Goal: Transaction & Acquisition: Download file/media

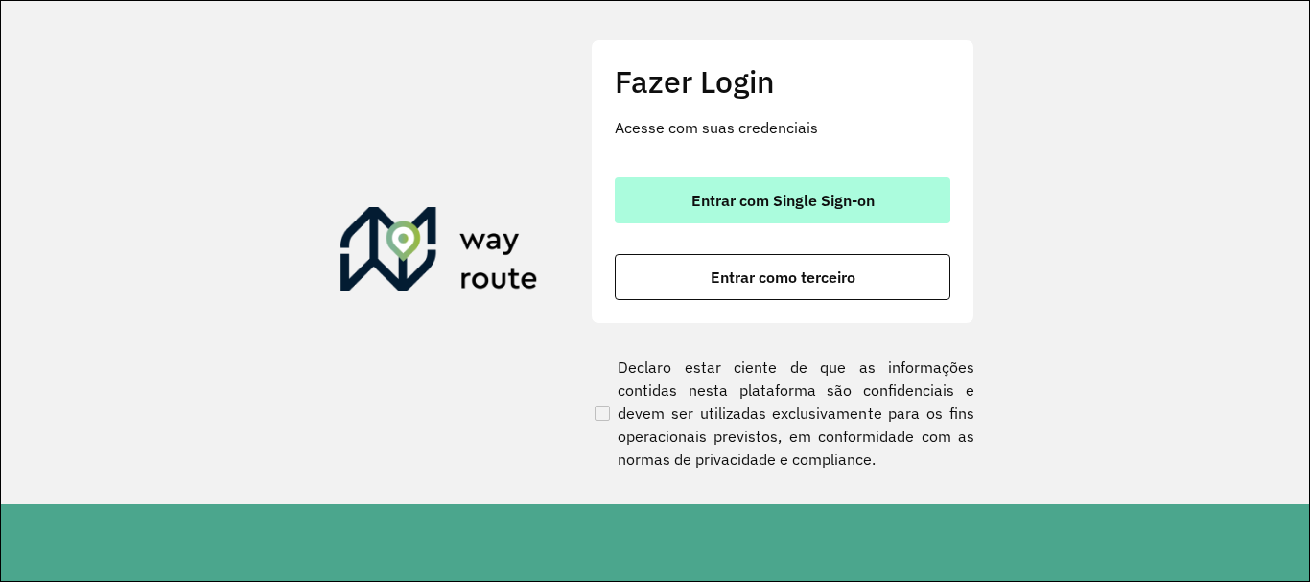
click at [826, 206] on span "Entrar com Single Sign-on" at bounding box center [782, 200] width 183 height 15
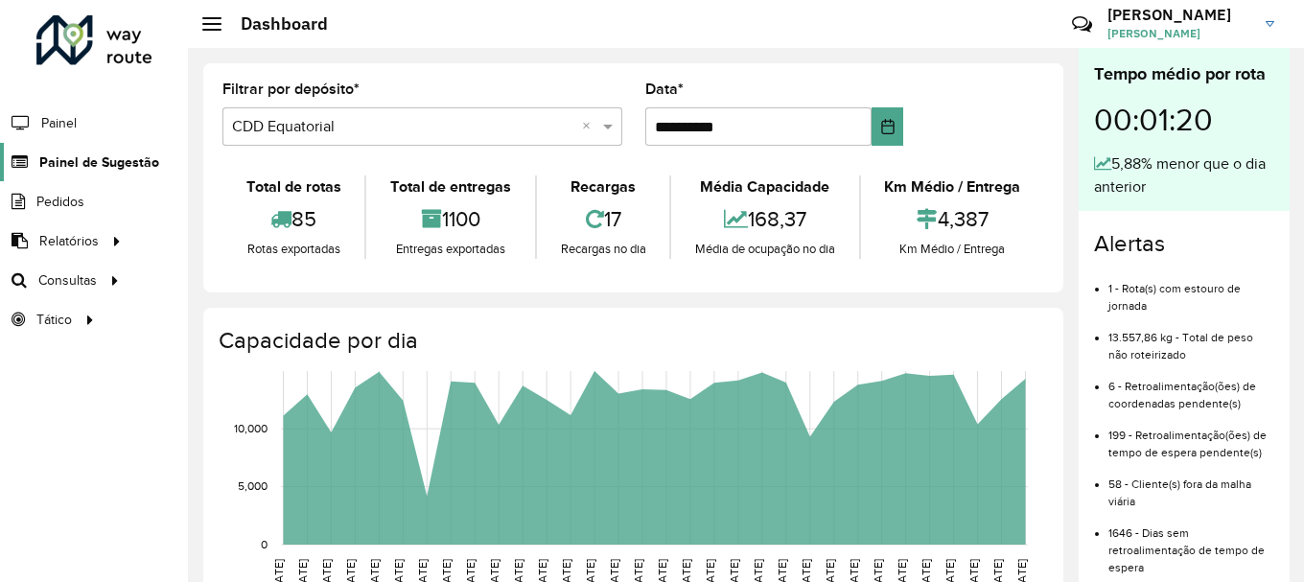
click at [58, 161] on span "Painel de Sugestão" at bounding box center [99, 162] width 120 height 20
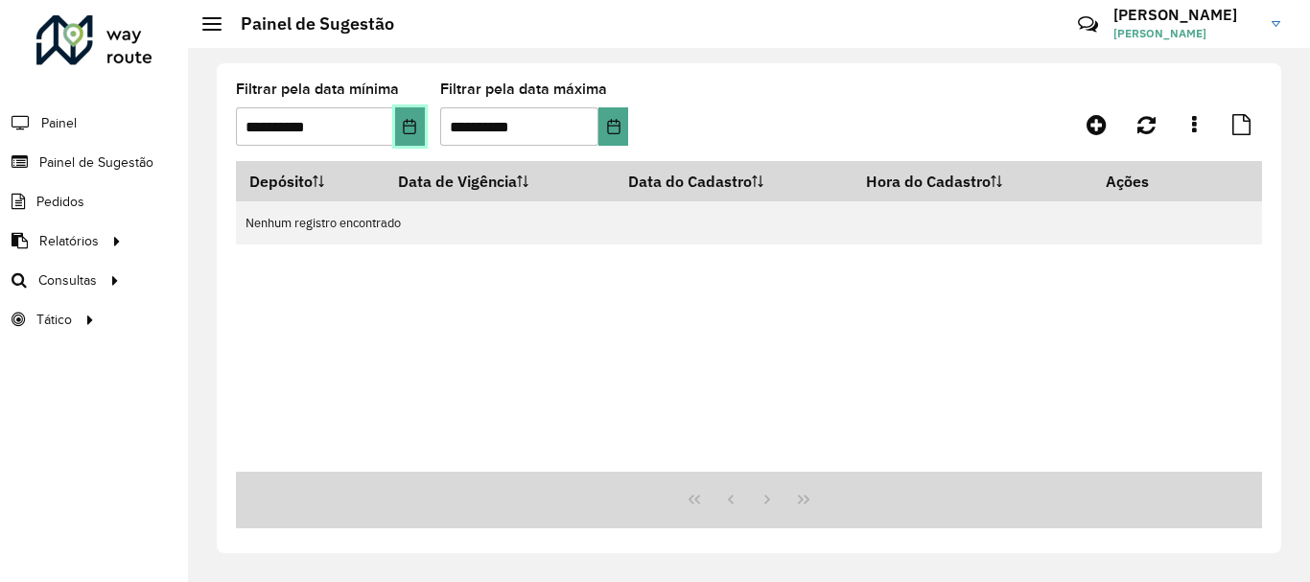
click at [411, 128] on icon "Choose Date" at bounding box center [409, 126] width 15 height 15
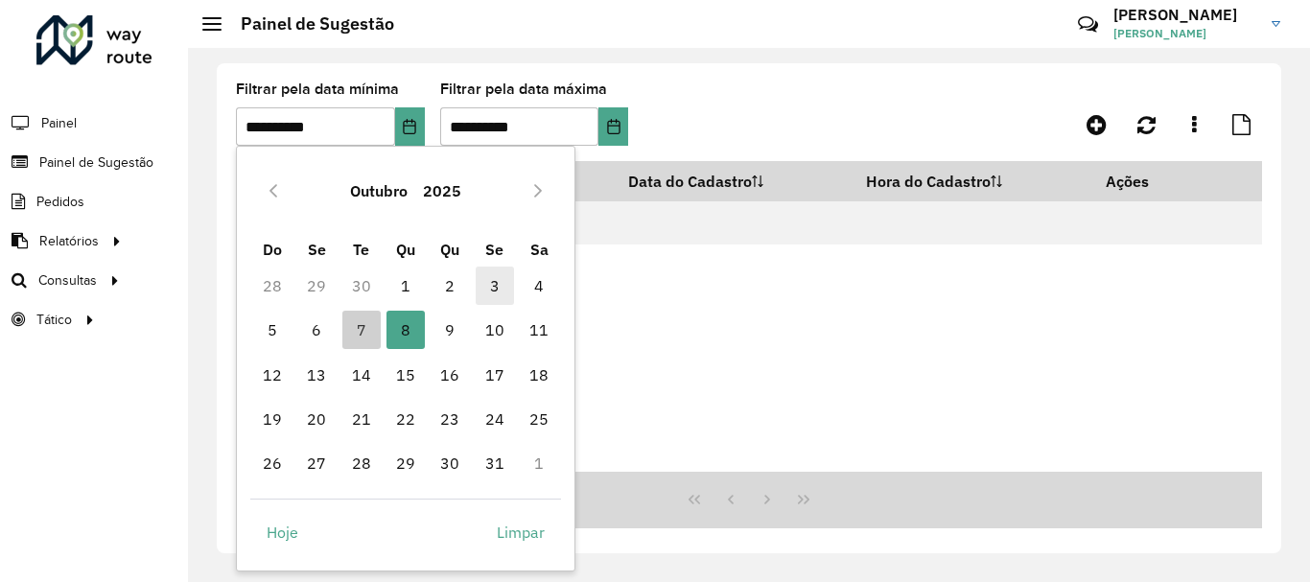
click at [491, 281] on span "3" at bounding box center [495, 286] width 38 height 38
type input "**********"
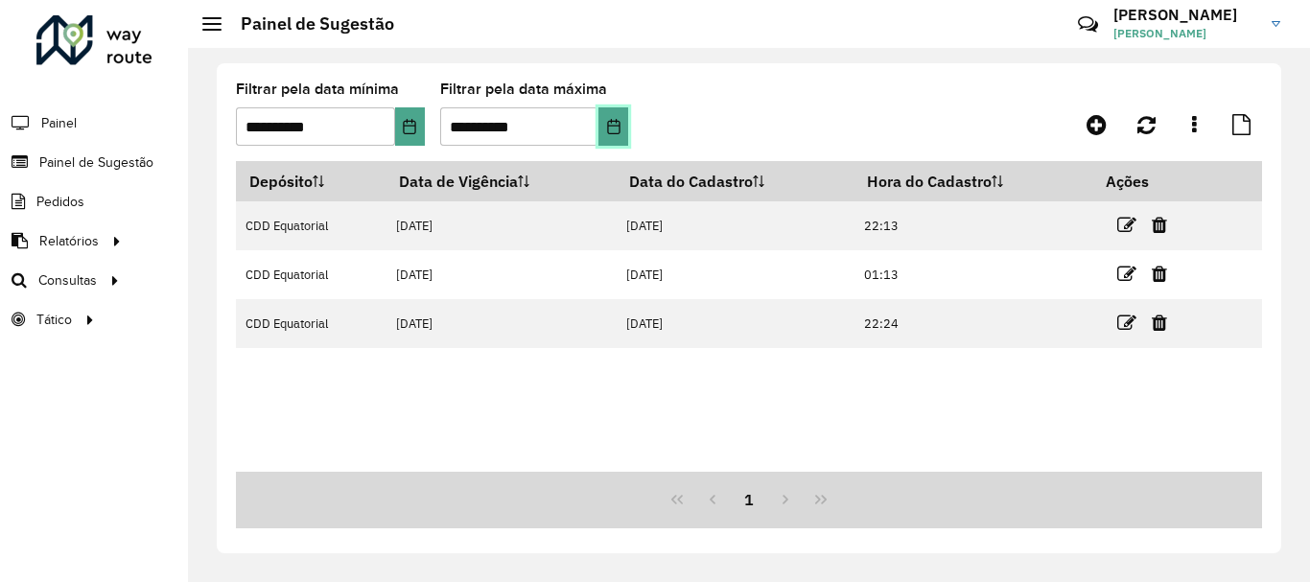
click at [617, 125] on icon "Choose Date" at bounding box center [613, 126] width 15 height 15
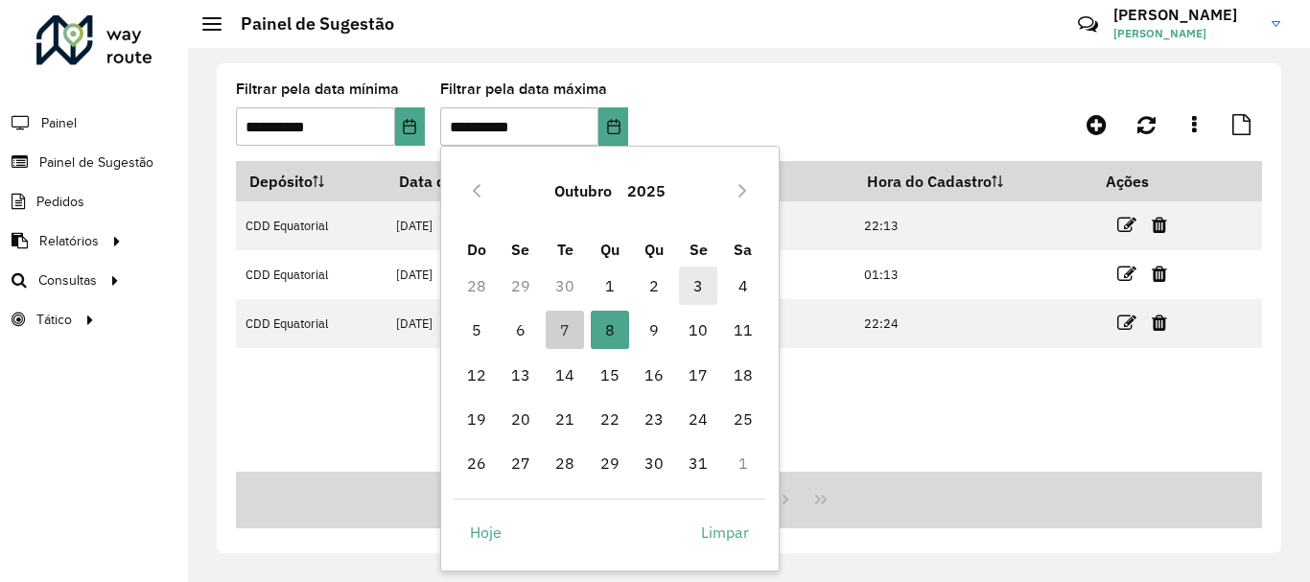
click at [694, 288] on span "3" at bounding box center [698, 286] width 38 height 38
type input "**********"
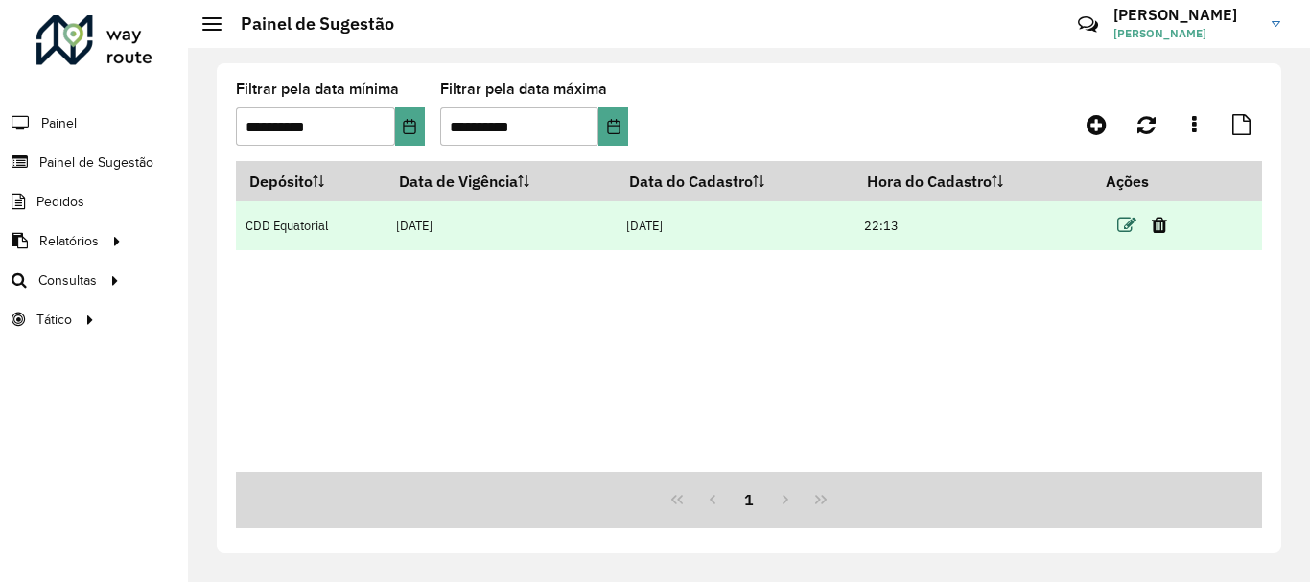
click at [1131, 217] on icon at bounding box center [1126, 225] width 19 height 19
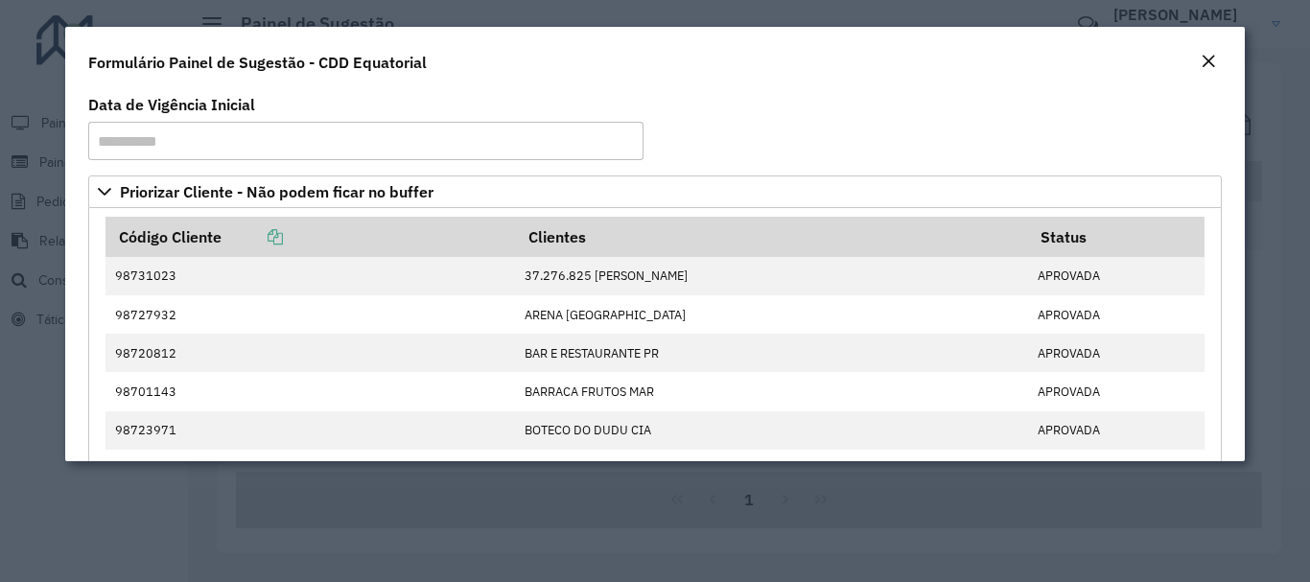
click at [1213, 64] on em "Close" at bounding box center [1207, 61] width 15 height 15
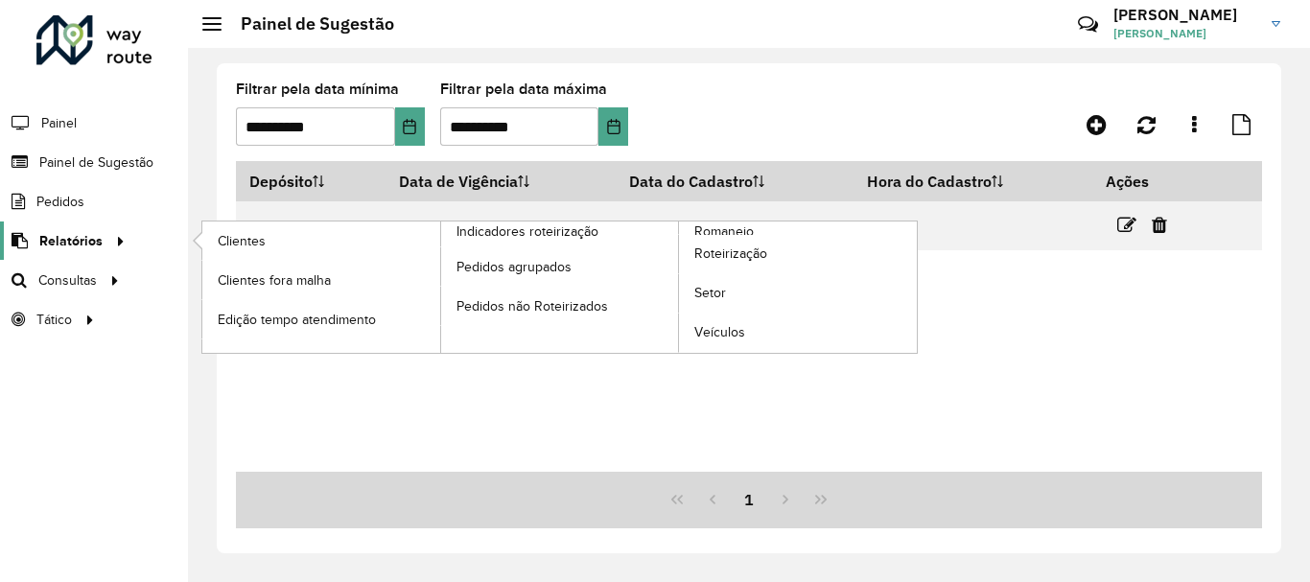
click at [75, 243] on span "Relatórios" at bounding box center [70, 241] width 63 height 20
click at [255, 234] on span "Clientes" at bounding box center [244, 241] width 52 height 20
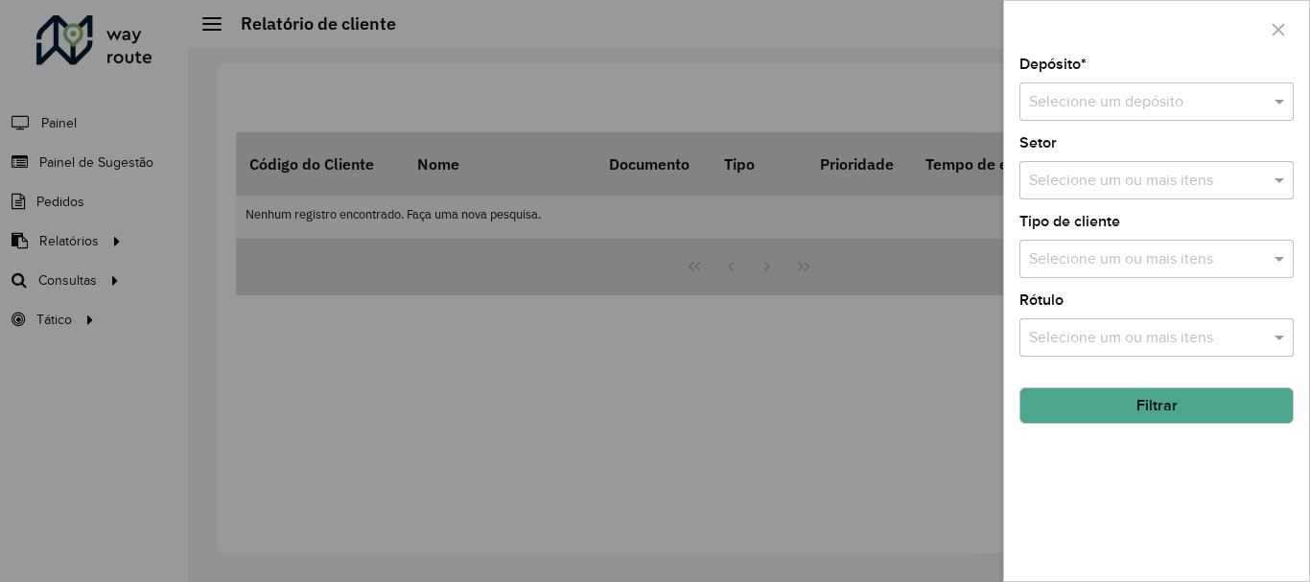
click at [1178, 400] on button "Filtrar" at bounding box center [1156, 405] width 274 height 36
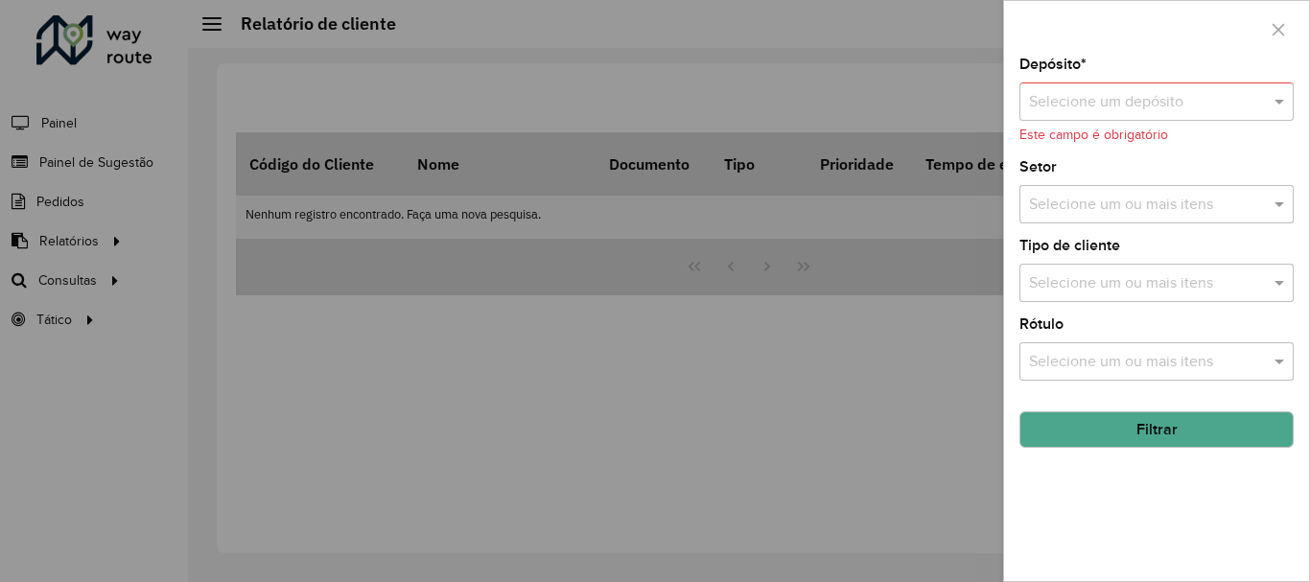
click at [1129, 97] on input "text" at bounding box center [1137, 102] width 217 height 23
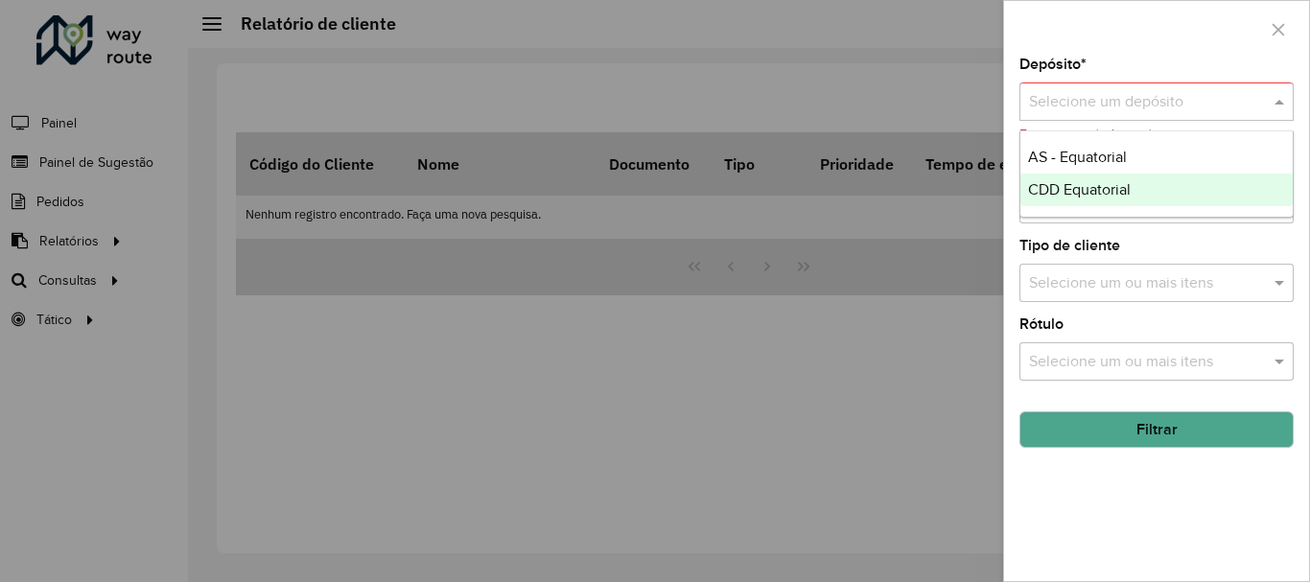
click at [1070, 190] on span "CDD Equatorial" at bounding box center [1079, 189] width 103 height 16
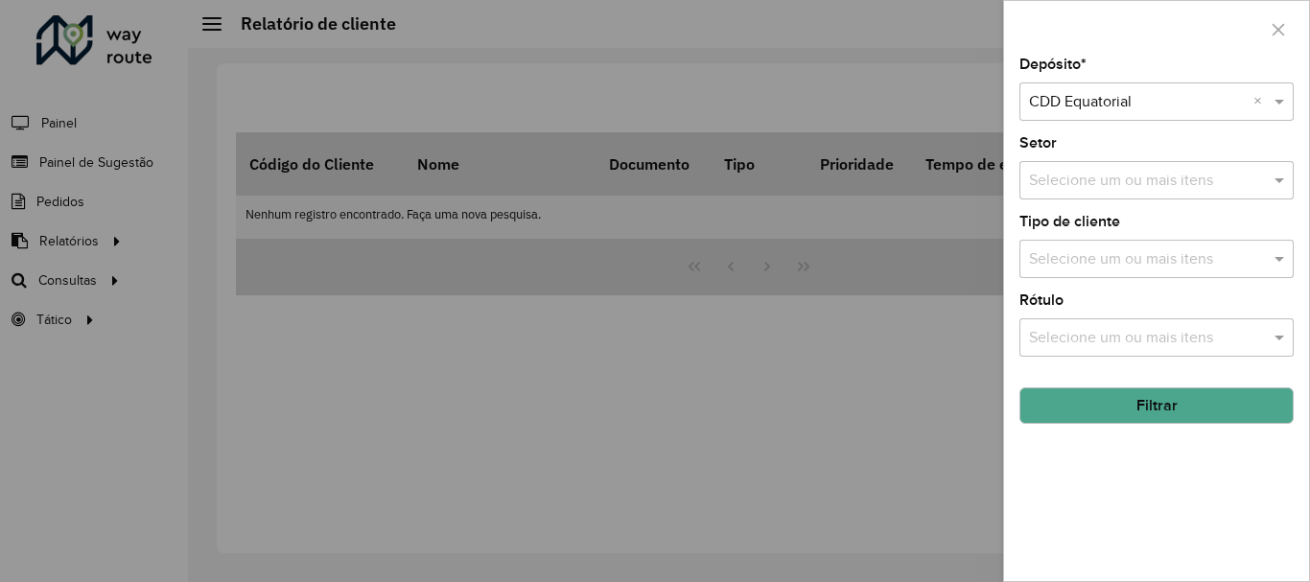
click at [1139, 191] on input "text" at bounding box center [1146, 181] width 245 height 23
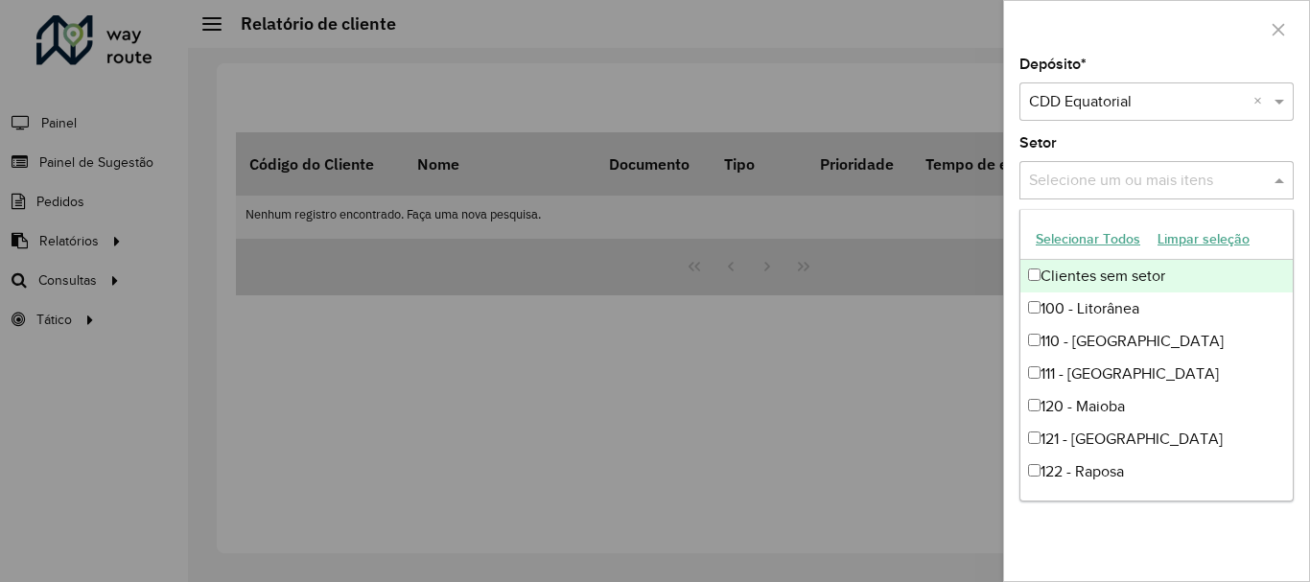
click at [1086, 192] on input "text" at bounding box center [1146, 181] width 245 height 23
click at [890, 354] on div at bounding box center [655, 291] width 1310 height 582
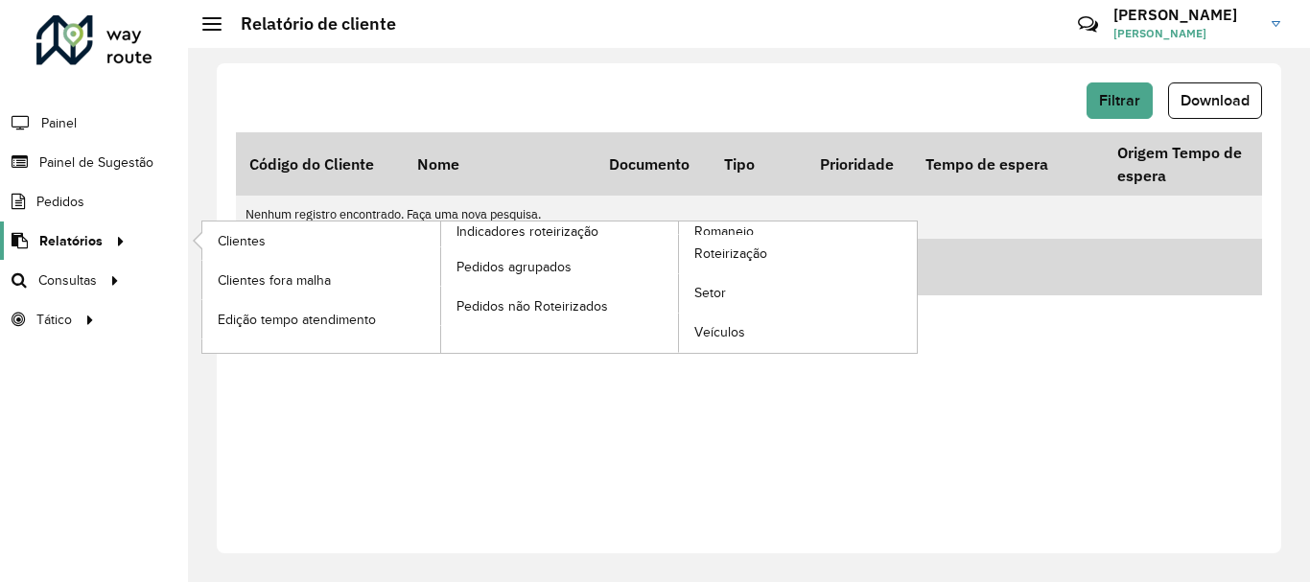
click at [73, 237] on span "Relatórios" at bounding box center [70, 241] width 63 height 20
click at [254, 242] on span "Clientes" at bounding box center [244, 241] width 52 height 20
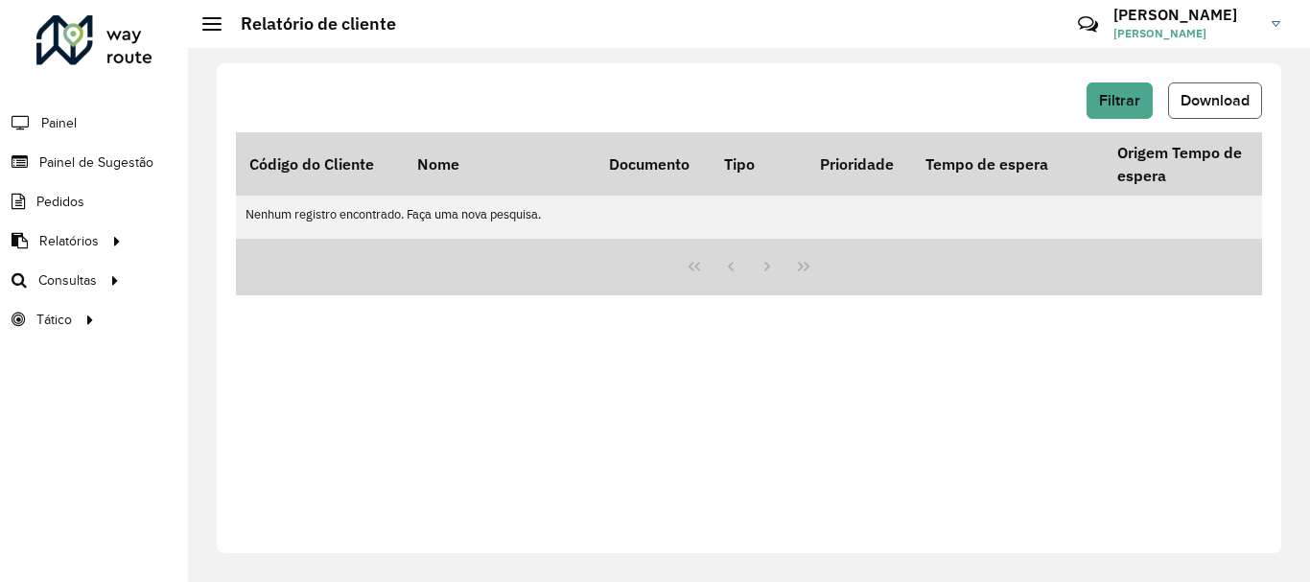
click at [1216, 103] on span "Download" at bounding box center [1214, 100] width 69 height 16
click at [1207, 89] on button "Download" at bounding box center [1215, 100] width 94 height 36
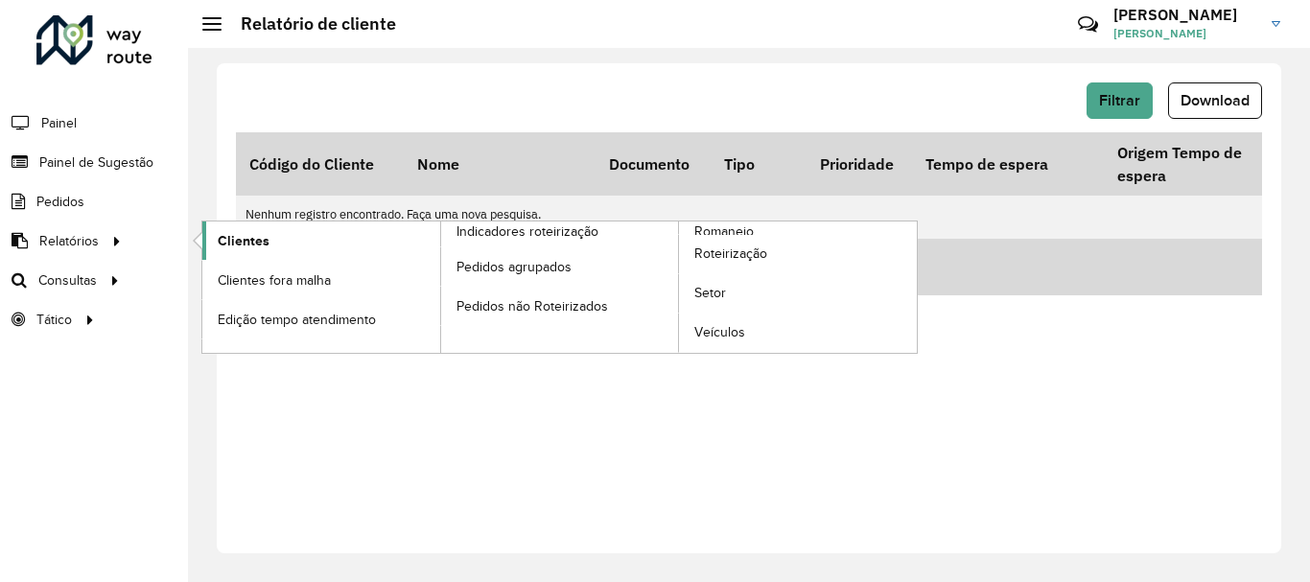
click at [291, 243] on link "Clientes" at bounding box center [321, 240] width 238 height 38
click at [238, 245] on span "Clientes" at bounding box center [244, 241] width 52 height 20
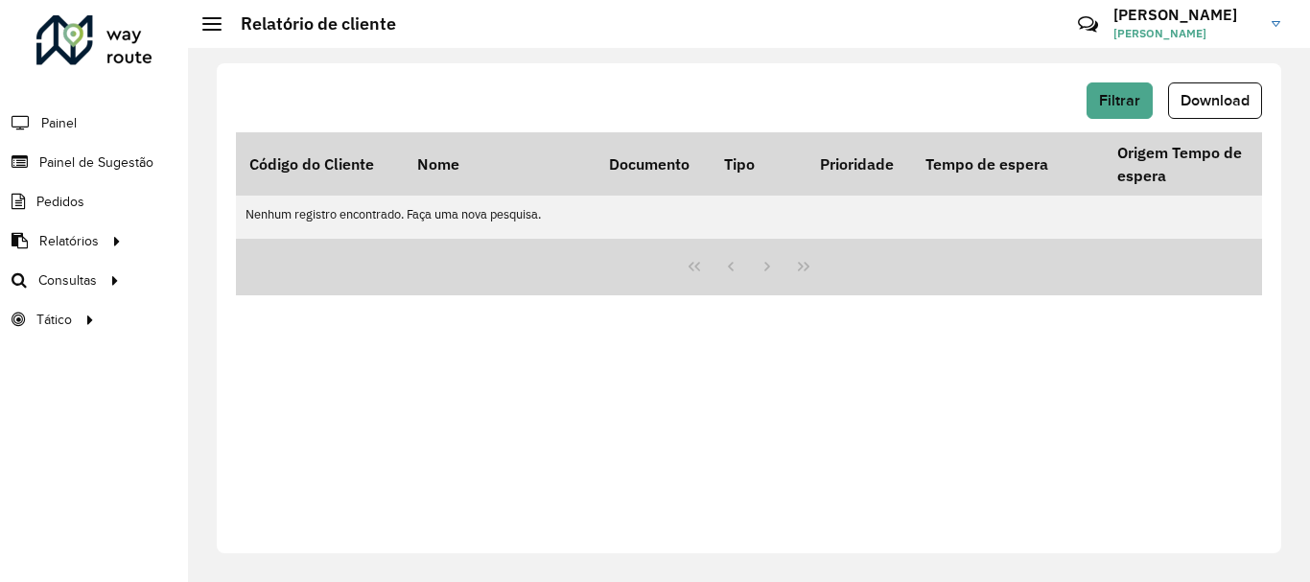
click at [611, 516] on div "Filtrar Download Código do Cliente Nome Documento Tipo Prioridade Tempo de espe…" at bounding box center [749, 308] width 1064 height 490
click at [1209, 104] on span "Download" at bounding box center [1214, 100] width 69 height 16
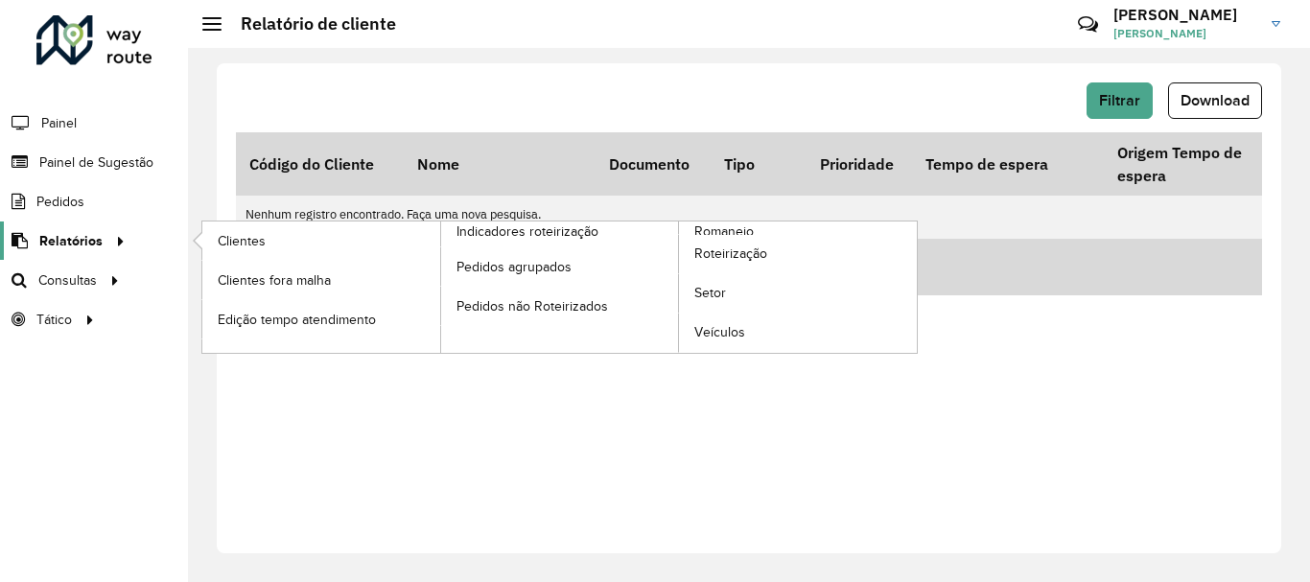
click at [62, 244] on span "Relatórios" at bounding box center [70, 241] width 63 height 20
click at [234, 236] on span "Clientes" at bounding box center [244, 241] width 52 height 20
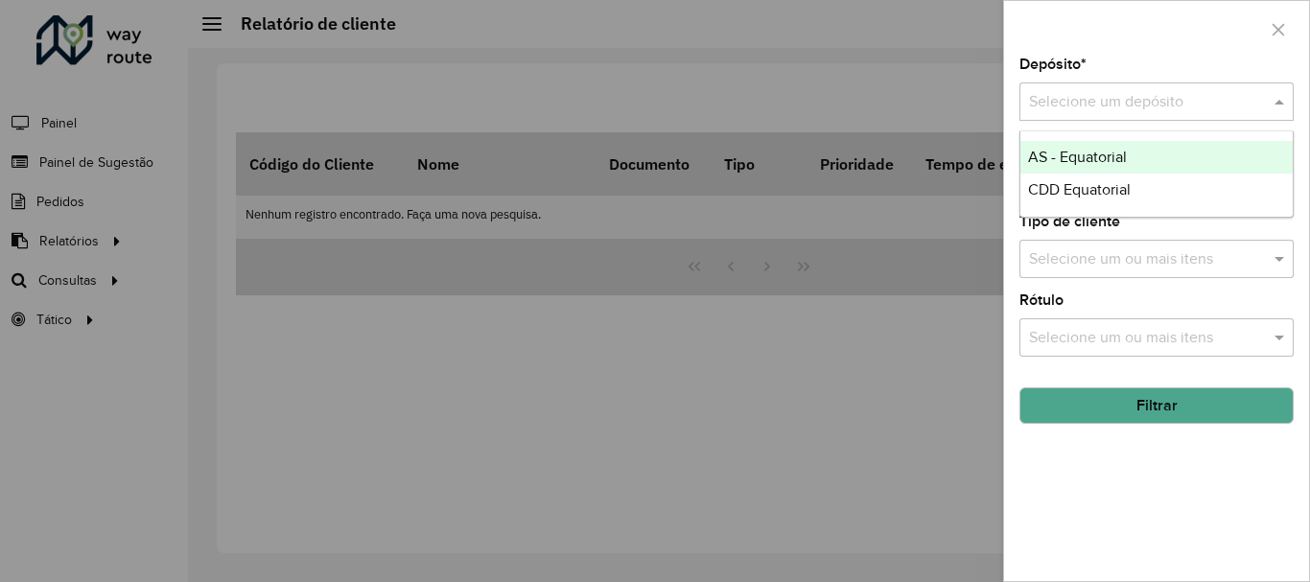
click at [1163, 114] on div "Selecione um depósito" at bounding box center [1156, 101] width 274 height 38
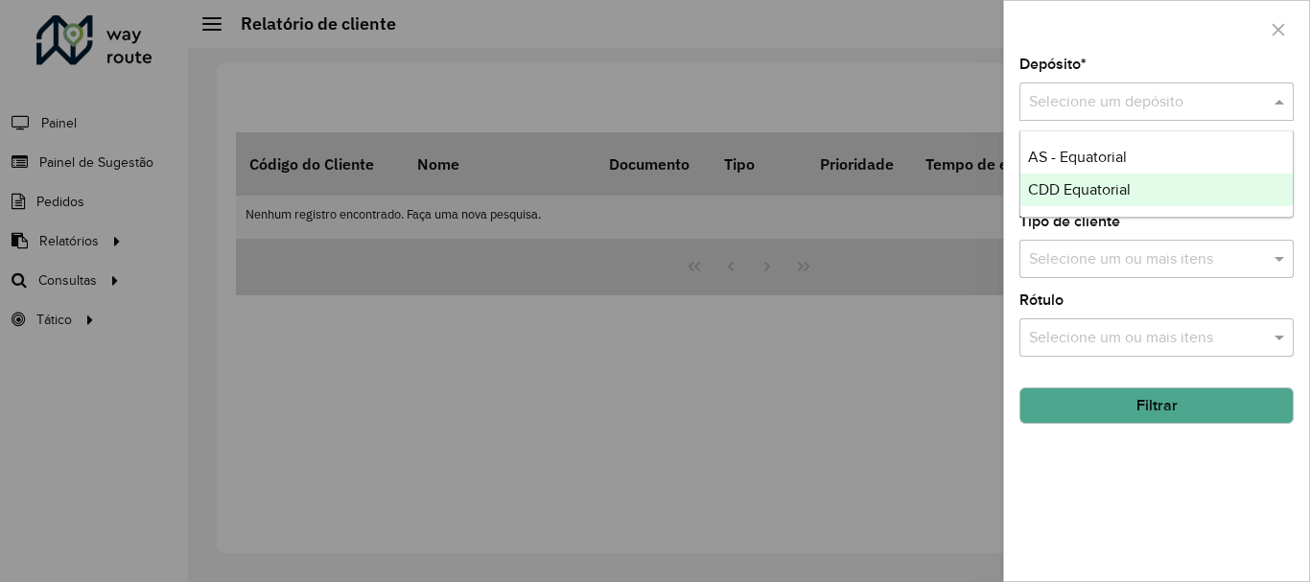
click at [1063, 195] on span "CDD Equatorial" at bounding box center [1079, 189] width 103 height 16
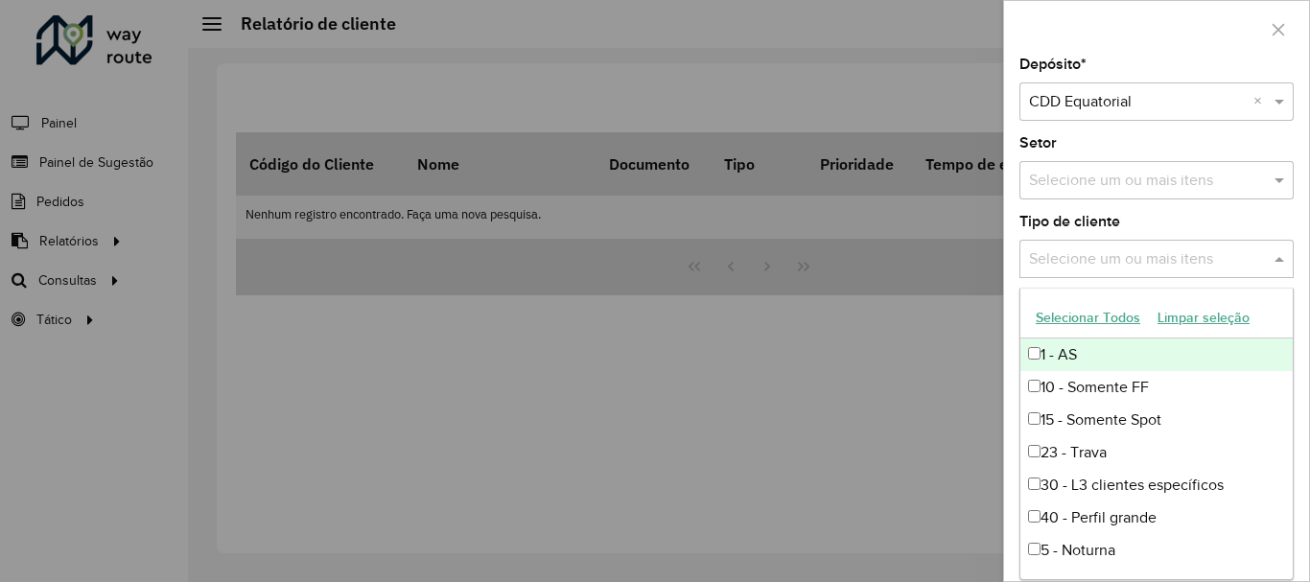
click at [1176, 250] on input "text" at bounding box center [1146, 259] width 245 height 23
click at [1177, 250] on input "text" at bounding box center [1146, 259] width 245 height 23
click at [1084, 316] on button "Selecionar Todos" at bounding box center [1088, 318] width 122 height 30
click at [1130, 178] on input "text" at bounding box center [1146, 181] width 245 height 23
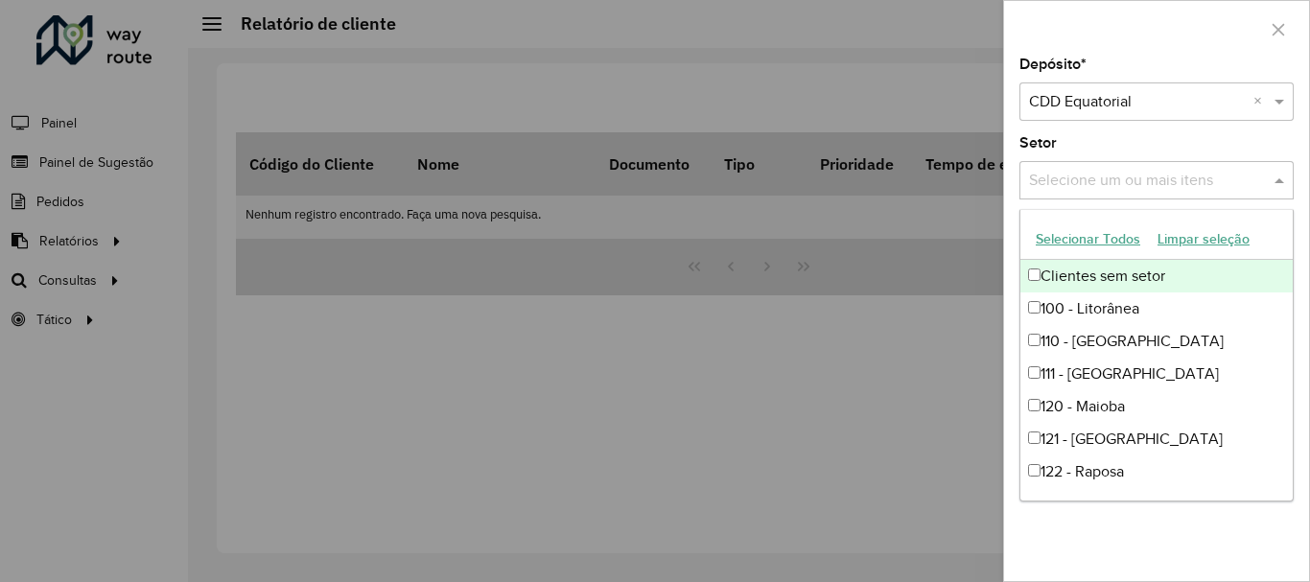
click at [1085, 235] on button "Selecionar Todos" at bounding box center [1088, 239] width 122 height 30
click at [1136, 142] on div "Setor Selecione um ou mais itens 62 itens selecionados ×" at bounding box center [1156, 167] width 274 height 63
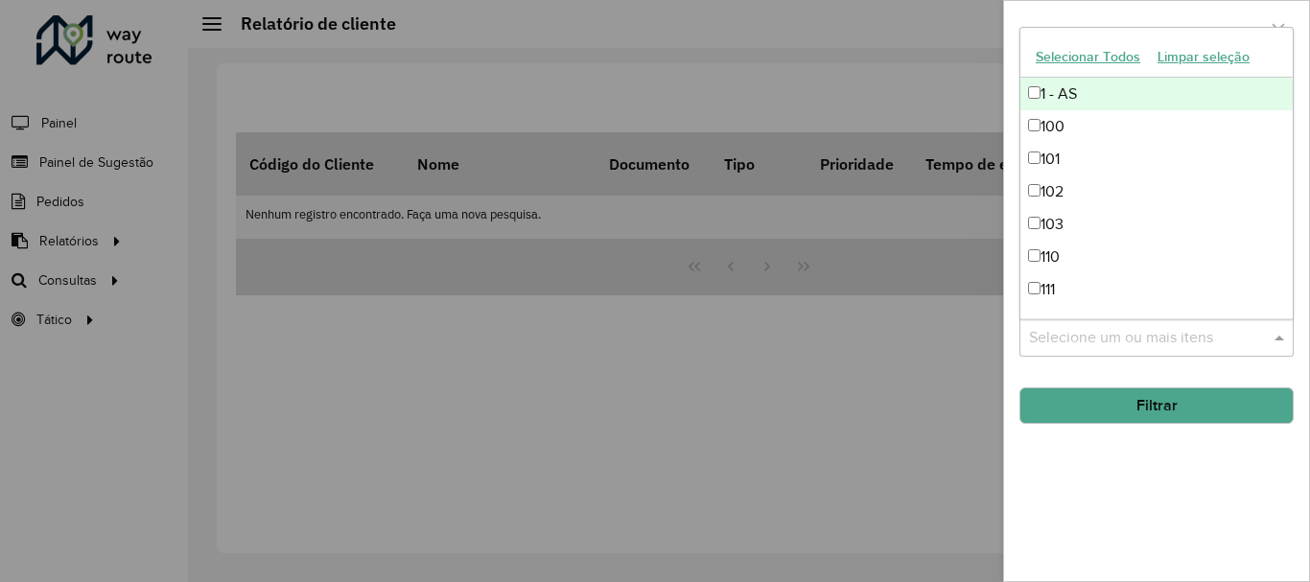
click at [1159, 333] on input "text" at bounding box center [1146, 338] width 245 height 23
click at [1118, 333] on input "text" at bounding box center [1146, 338] width 245 height 23
click at [1074, 59] on button "Selecionar Todos" at bounding box center [1088, 57] width 122 height 30
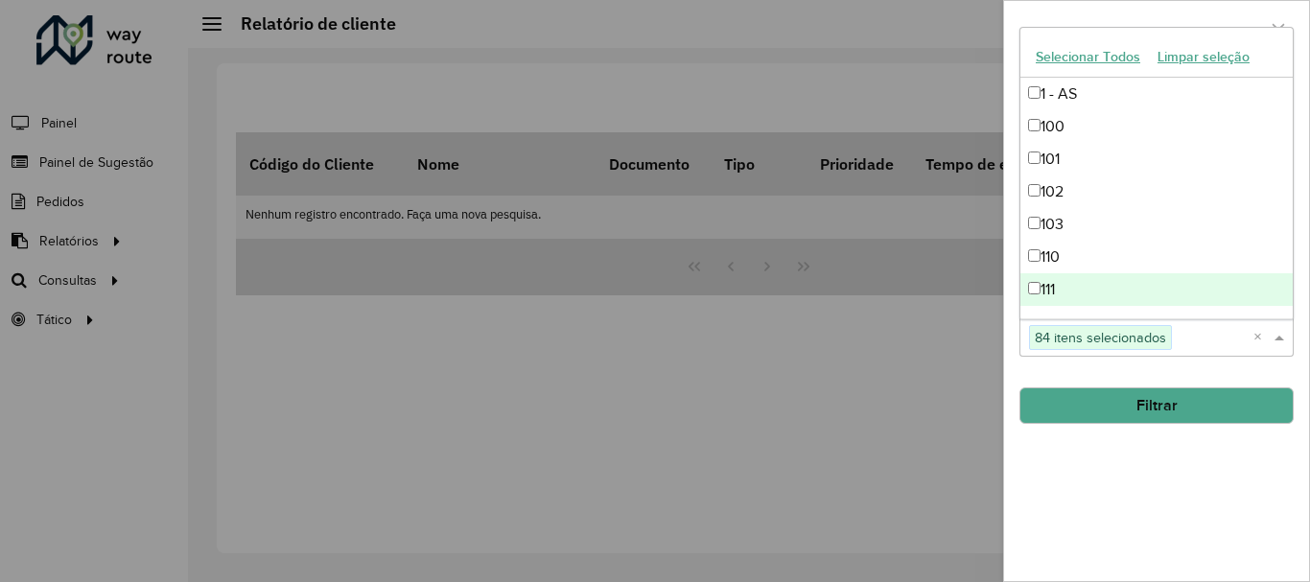
click at [1194, 404] on button "Filtrar" at bounding box center [1156, 405] width 274 height 36
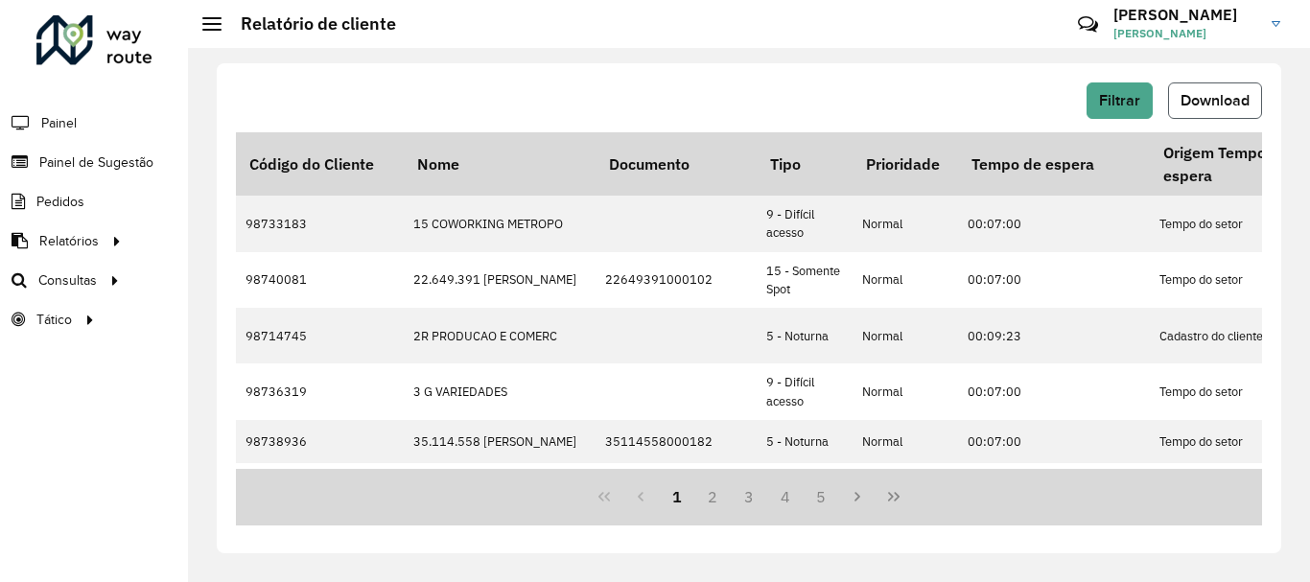
click at [1218, 92] on span "Download" at bounding box center [1214, 100] width 69 height 16
